Goal: Transaction & Acquisition: Purchase product/service

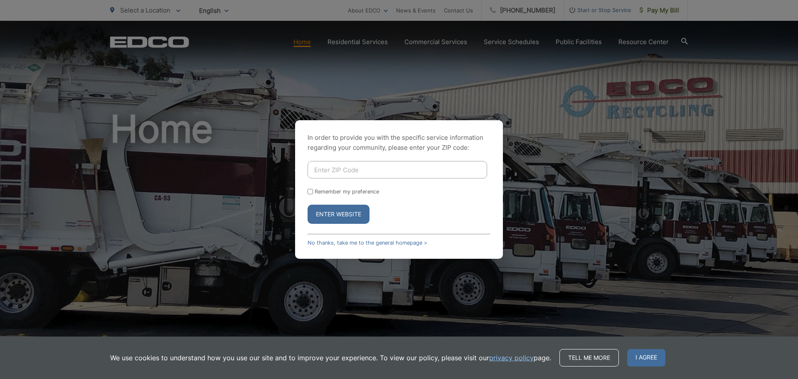
click at [348, 166] on input "Enter ZIP Code" at bounding box center [396, 169] width 179 height 17
type input "92020"
click at [312, 194] on form "92020 Remember my preference Enter Website" at bounding box center [398, 192] width 183 height 63
click at [312, 192] on input "Remember my preference" at bounding box center [309, 191] width 5 height 5
checkbox input "true"
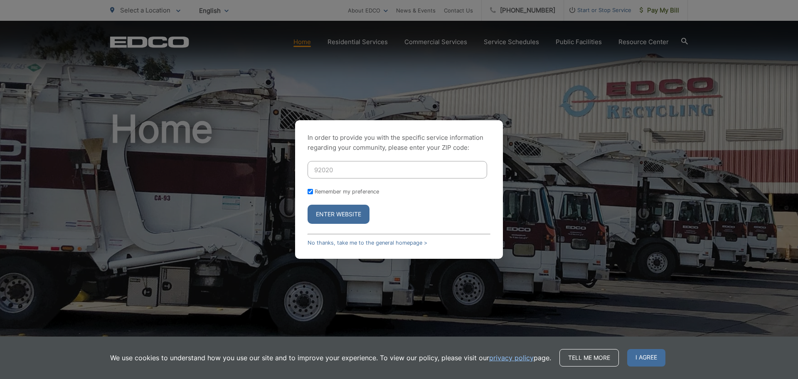
checkbox input "true"
click at [344, 216] on button "Enter Website" at bounding box center [338, 213] width 62 height 19
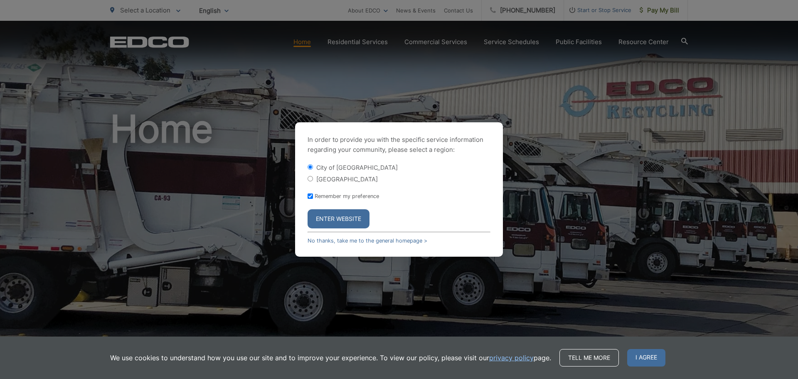
click at [309, 178] on input "El Cajon County" at bounding box center [309, 178] width 5 height 5
radio input "true"
click at [310, 166] on input "City of [GEOGRAPHIC_DATA]" at bounding box center [309, 166] width 5 height 5
radio input "true"
click at [338, 216] on button "Enter Website" at bounding box center [338, 218] width 62 height 19
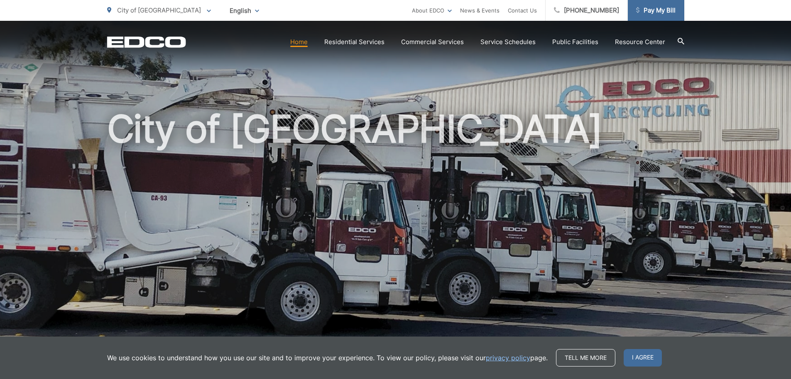
click at [646, 7] on span "Pay My Bill" at bounding box center [656, 10] width 39 height 10
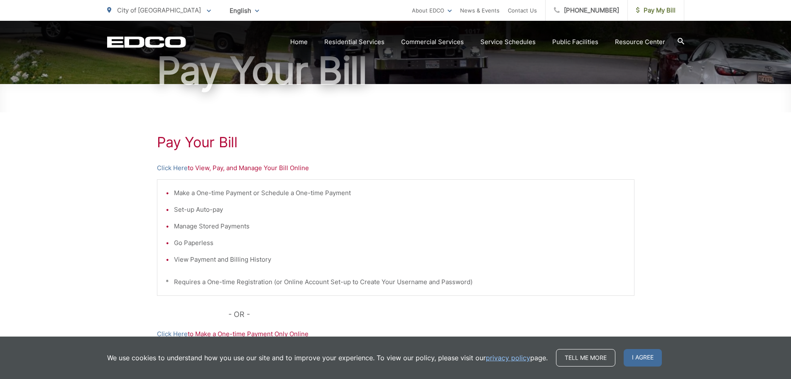
scroll to position [83, 0]
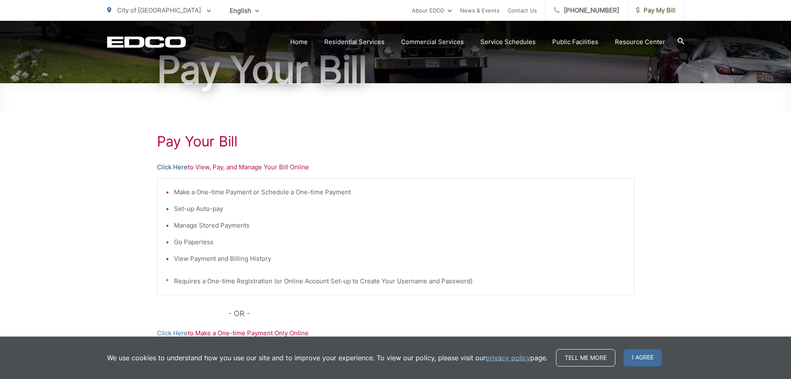
click at [174, 166] on link "Click Here" at bounding box center [172, 167] width 31 height 10
click at [174, 167] on link "Click Here" at bounding box center [172, 167] width 31 height 10
click at [174, 165] on link "Click Here" at bounding box center [172, 167] width 31 height 10
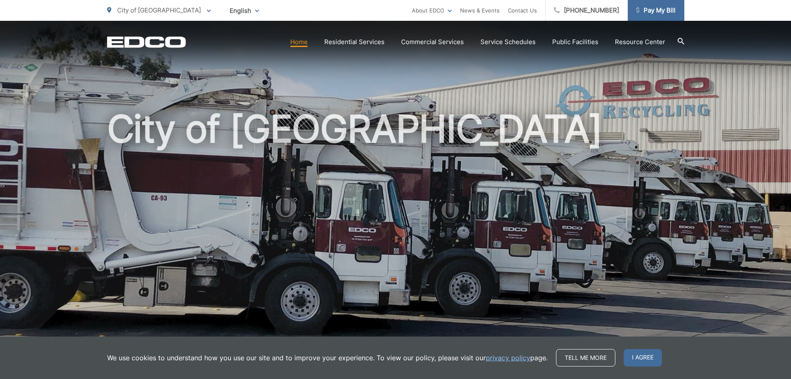
click at [658, 11] on span "Pay My Bill" at bounding box center [656, 10] width 39 height 10
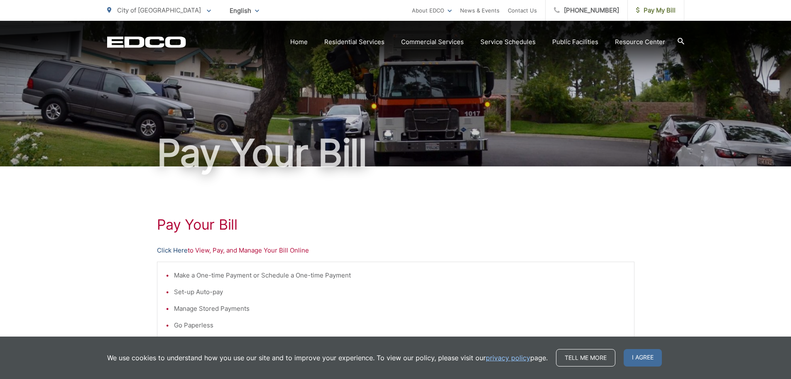
click at [170, 251] on link "Click Here" at bounding box center [172, 250] width 31 height 10
